Goal: Information Seeking & Learning: Learn about a topic

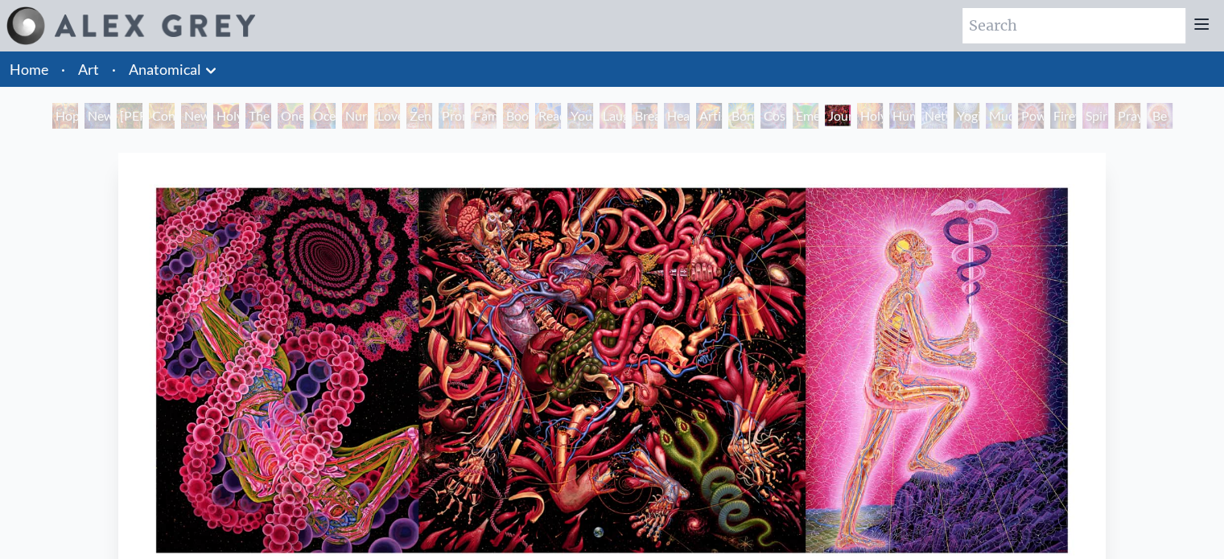
click at [685, 124] on div "Healing" at bounding box center [677, 116] width 26 height 26
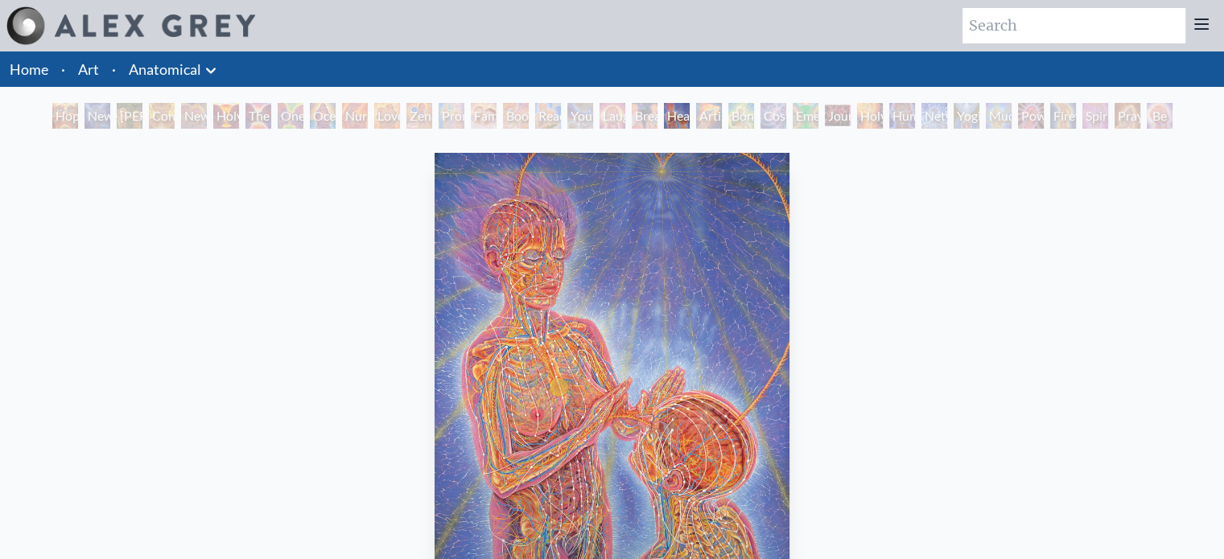
click at [213, 126] on div "Holy Grail" at bounding box center [226, 116] width 26 height 26
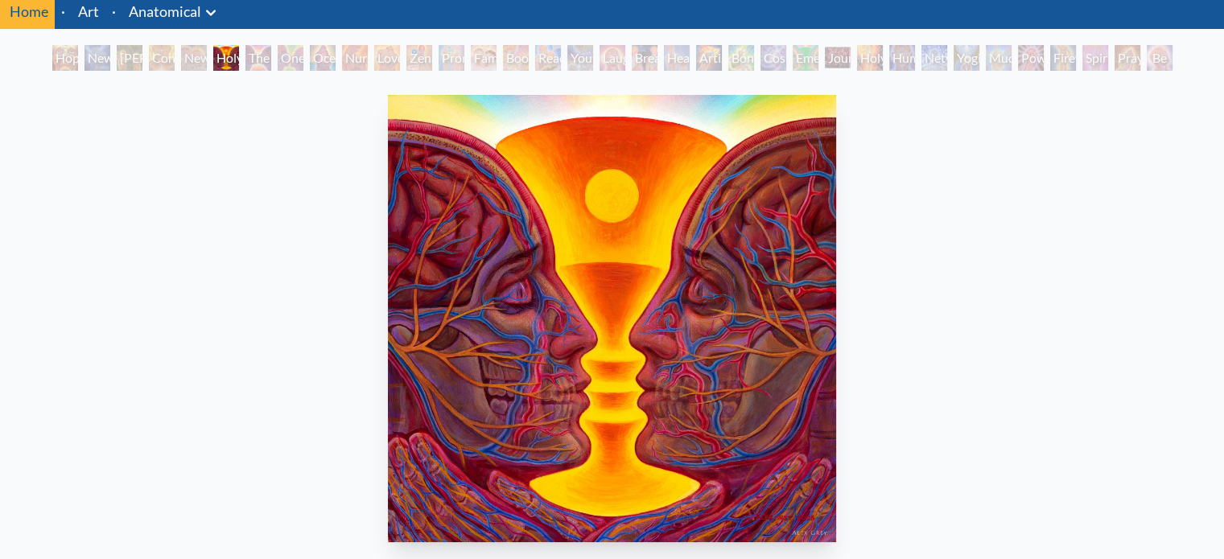
scroll to position [56, 0]
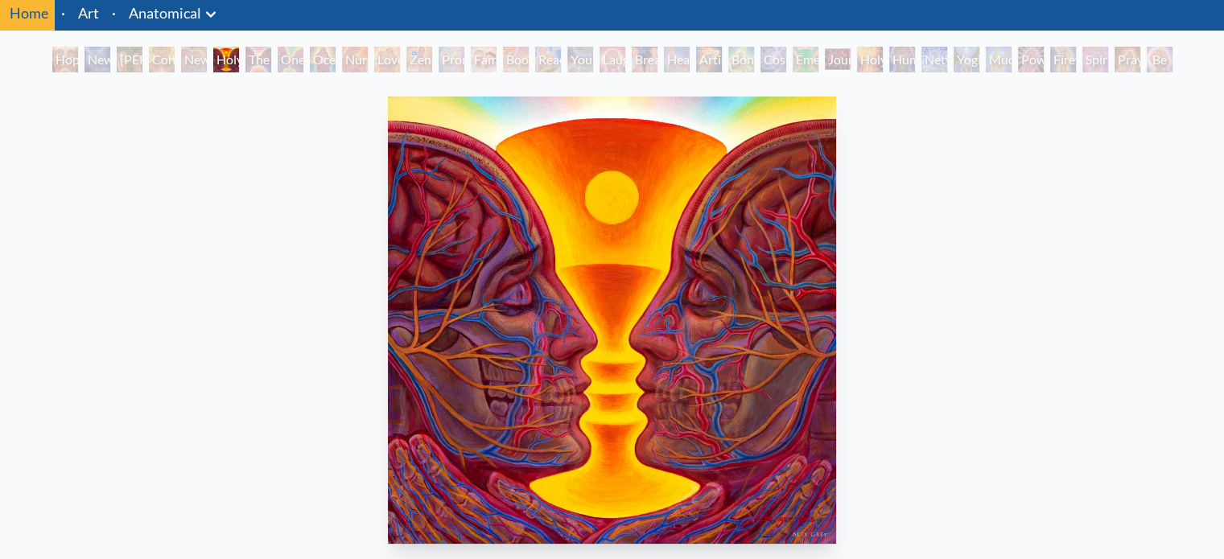
click at [264, 60] on div "The Kiss" at bounding box center [258, 60] width 26 height 26
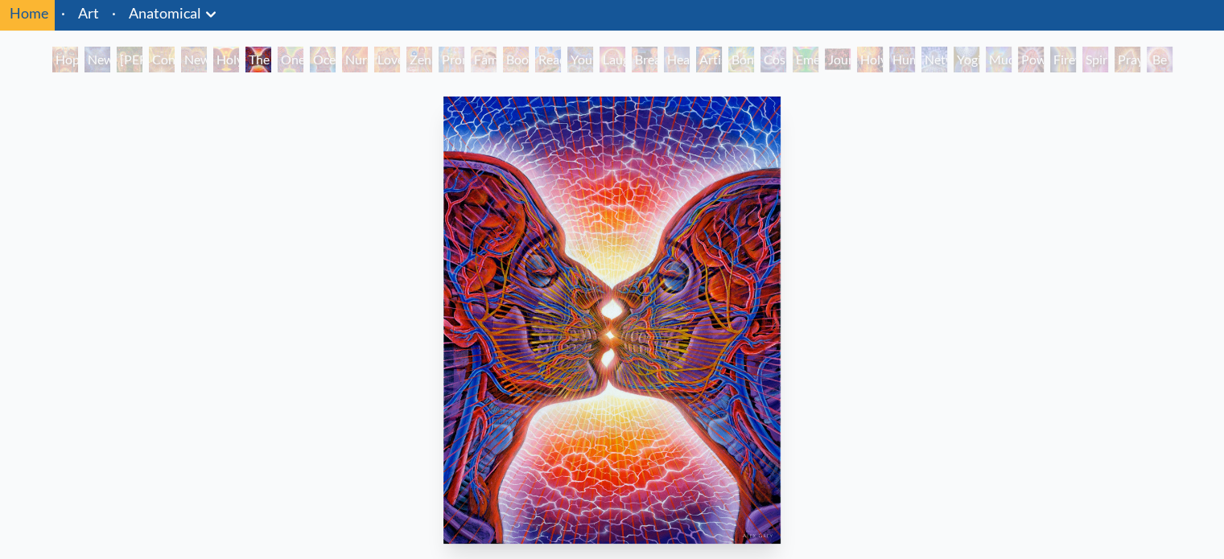
click at [213, 63] on div "Holy Grail" at bounding box center [226, 60] width 26 height 26
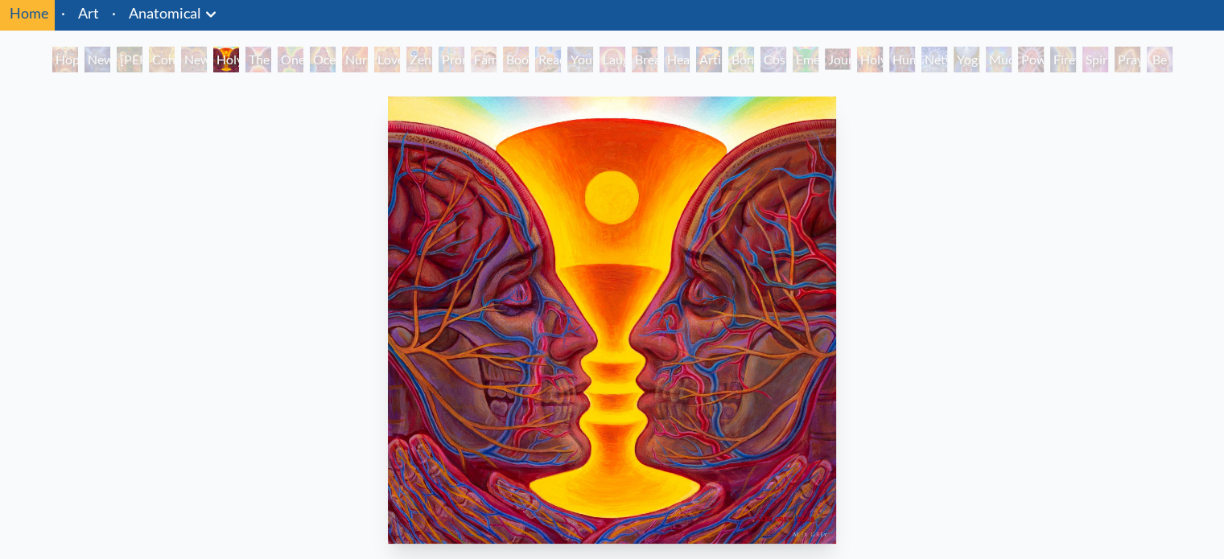
click at [503, 55] on div "Boo-boo" at bounding box center [516, 60] width 26 height 26
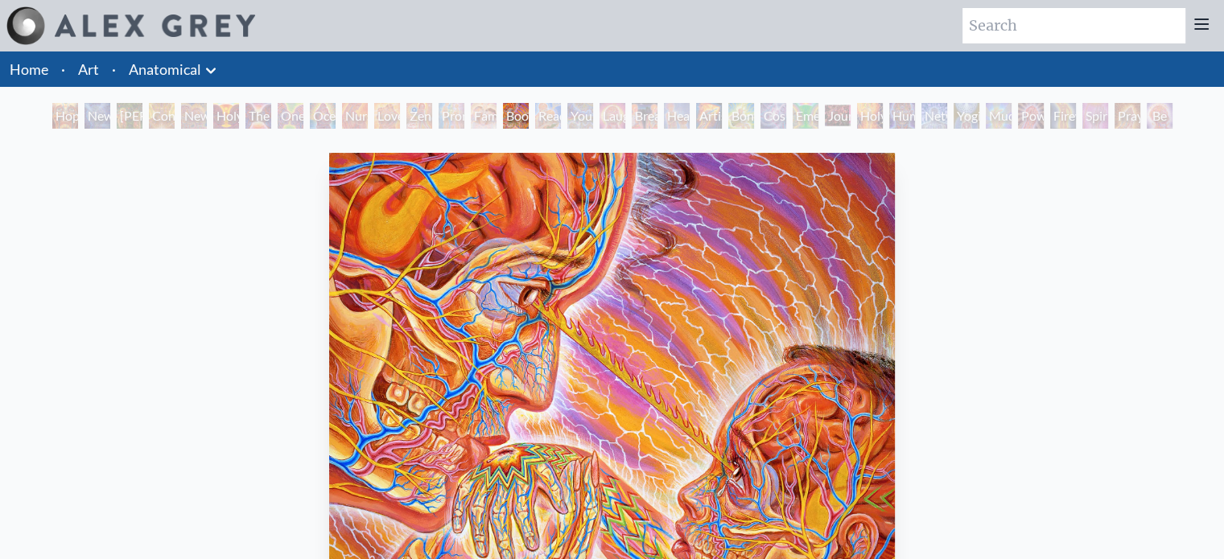
click at [245, 112] on div "The Kiss" at bounding box center [258, 116] width 26 height 26
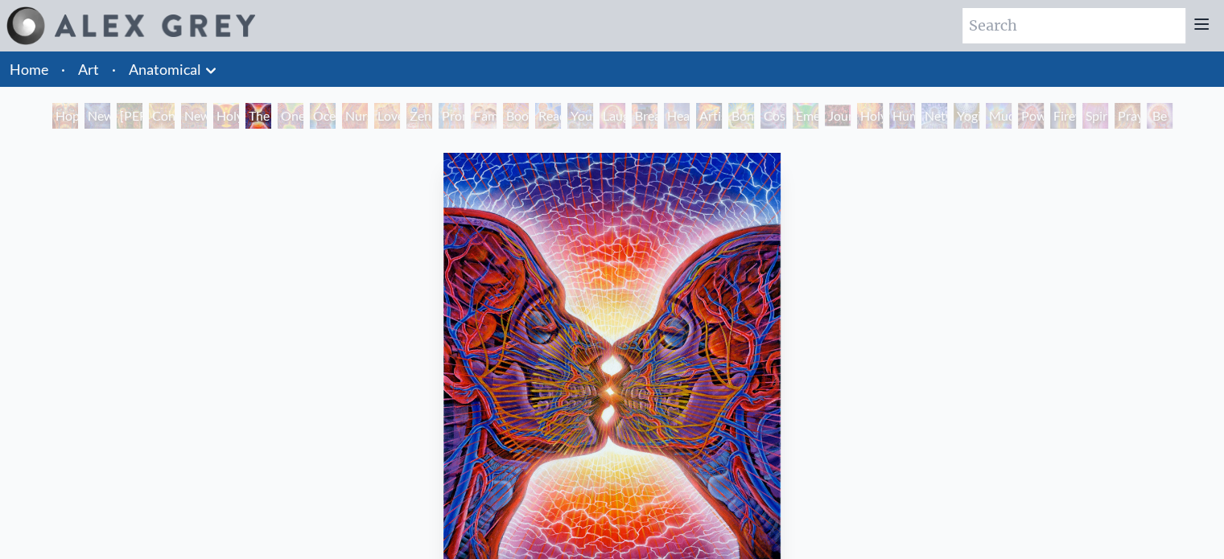
click at [213, 118] on div "Holy Grail" at bounding box center [226, 116] width 26 height 26
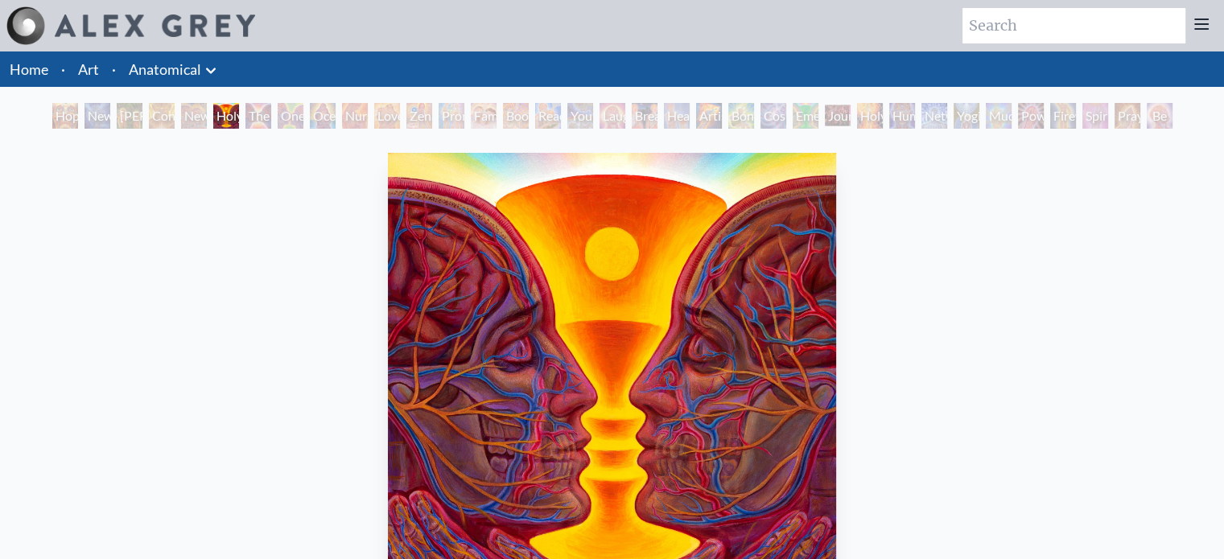
click at [222, 115] on div "Holy Grail" at bounding box center [226, 116] width 26 height 26
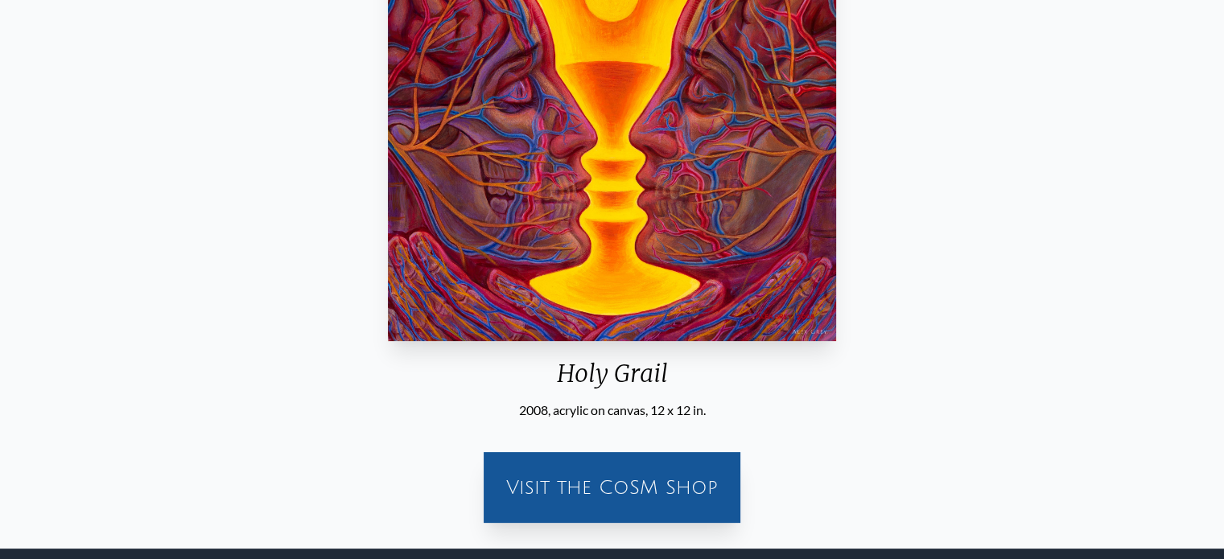
scroll to position [283, 0]
